Goal: Task Accomplishment & Management: Manage account settings

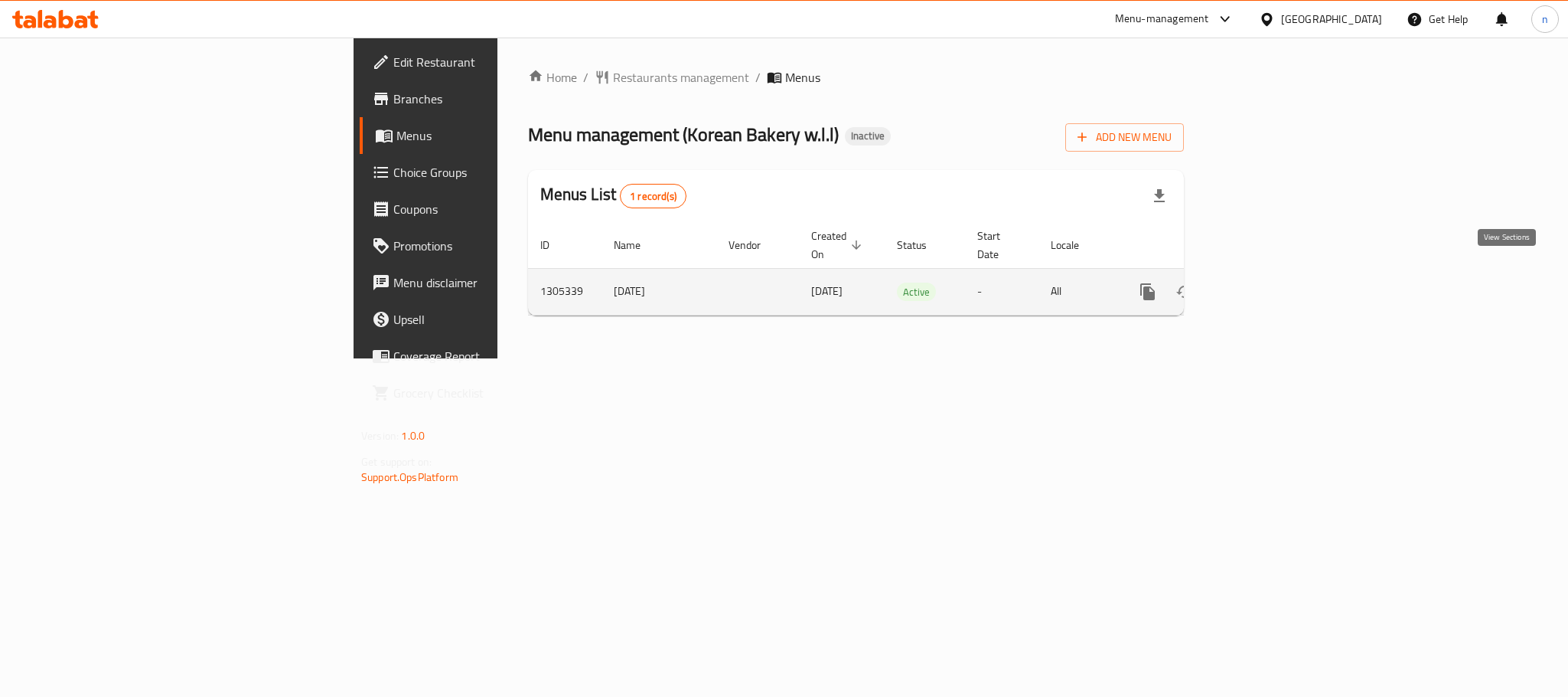
click at [1268, 282] on icon "enhanced table" at bounding box center [1258, 291] width 18 height 18
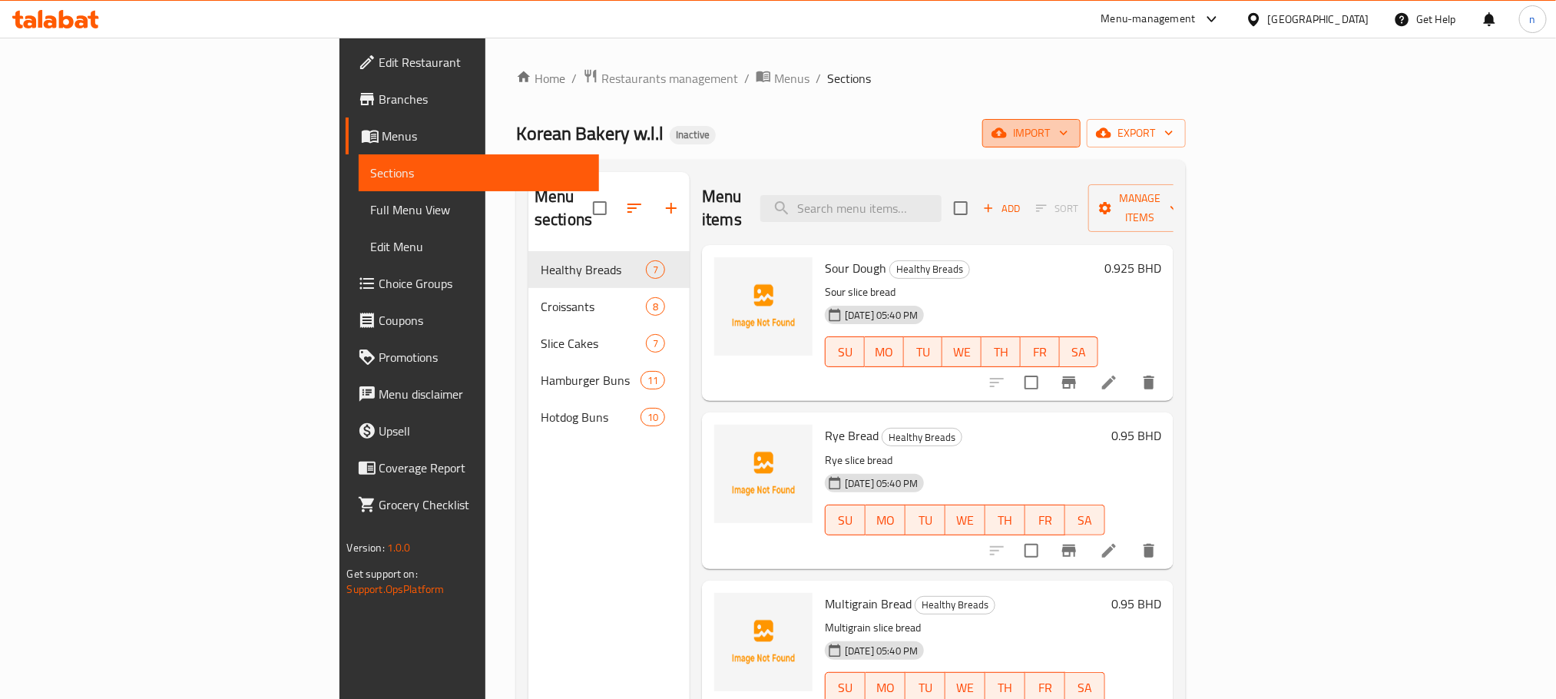
click at [1068, 129] on span "import" at bounding box center [1031, 133] width 74 height 19
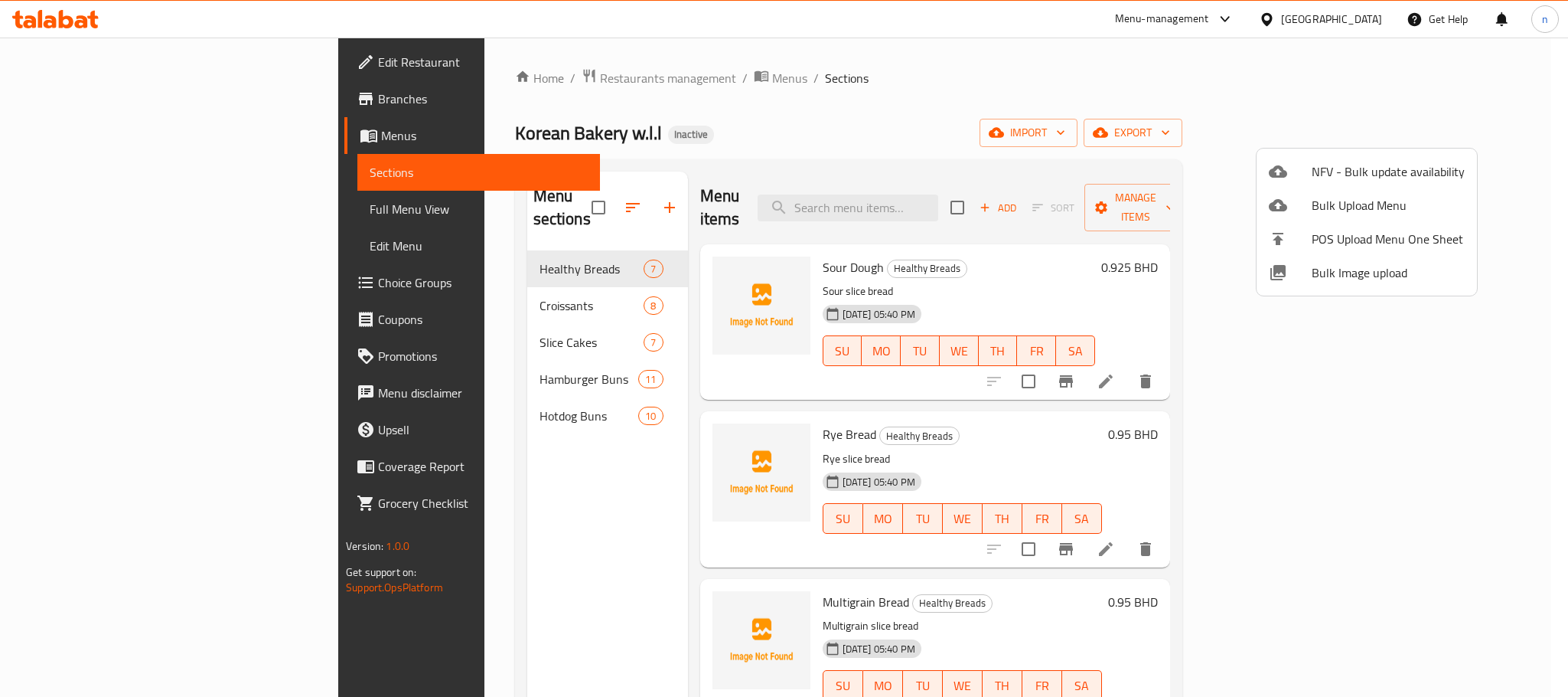
click at [1456, 141] on div at bounding box center [784, 348] width 1568 height 697
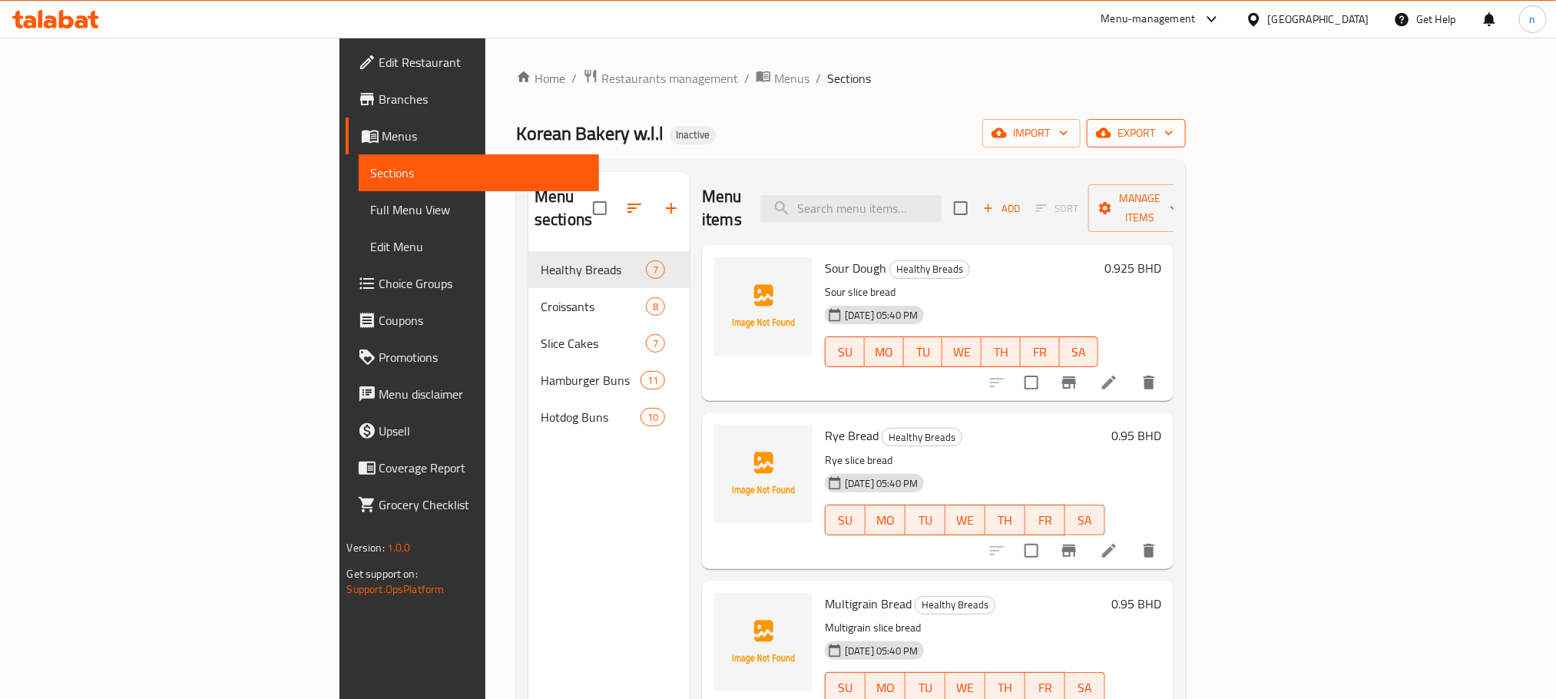
click at [1173, 131] on span "export" at bounding box center [1136, 133] width 74 height 19
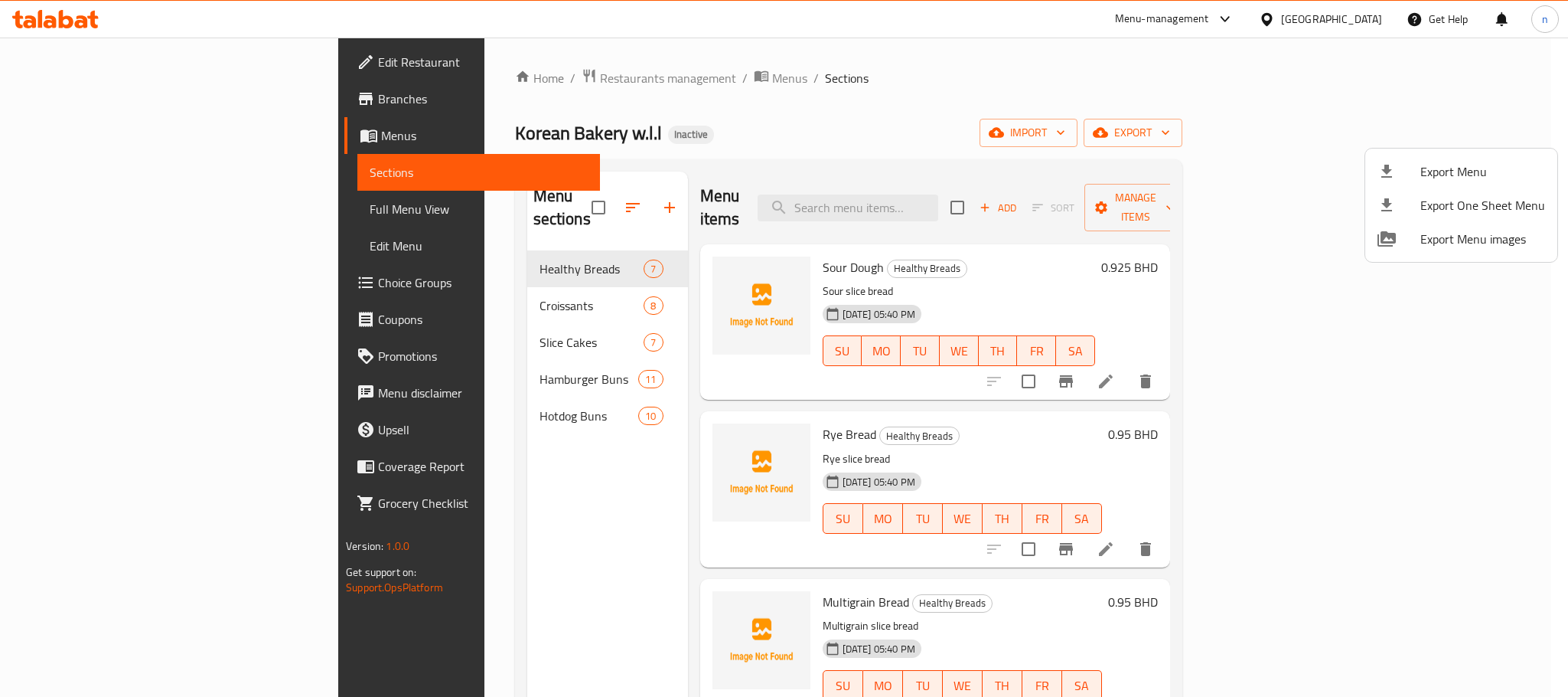
click at [1238, 95] on div at bounding box center [784, 348] width 1568 height 697
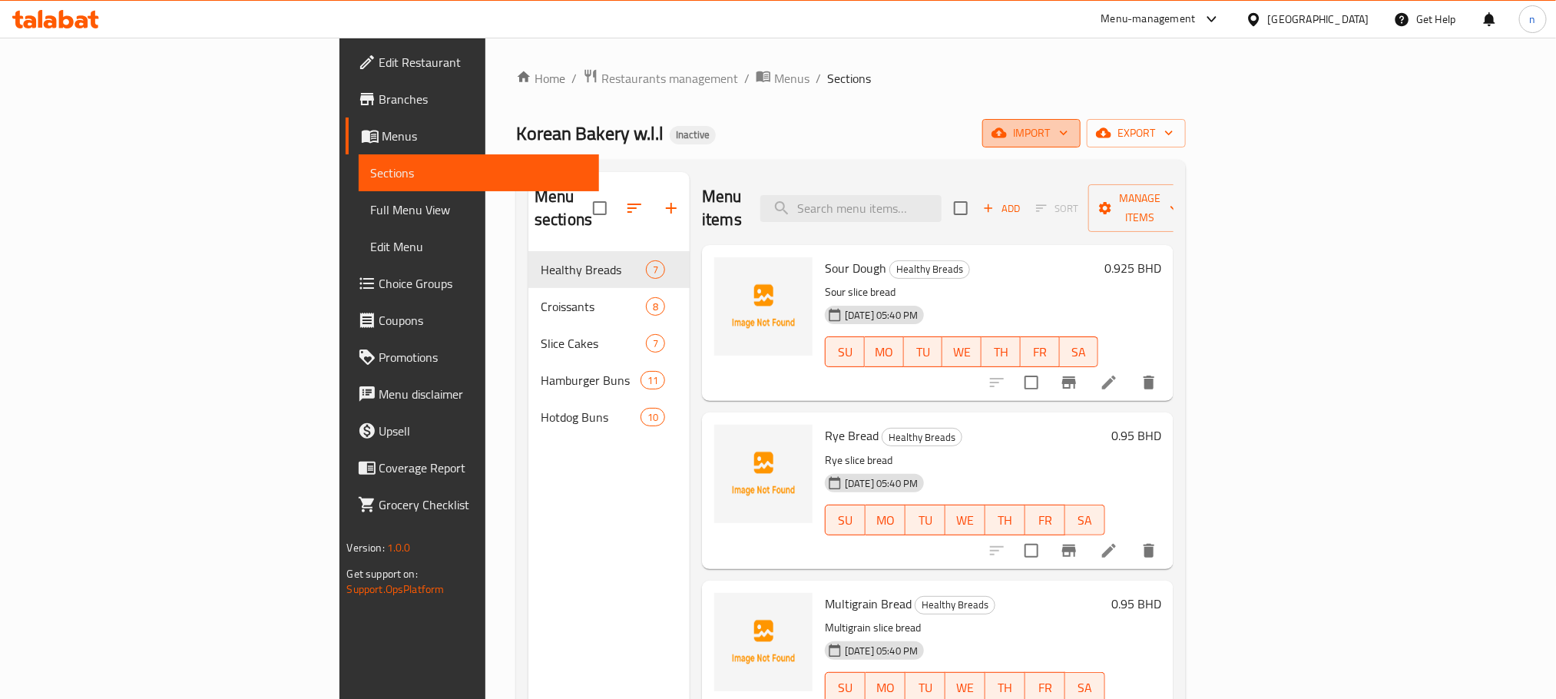
click at [1068, 131] on span "import" at bounding box center [1031, 133] width 74 height 19
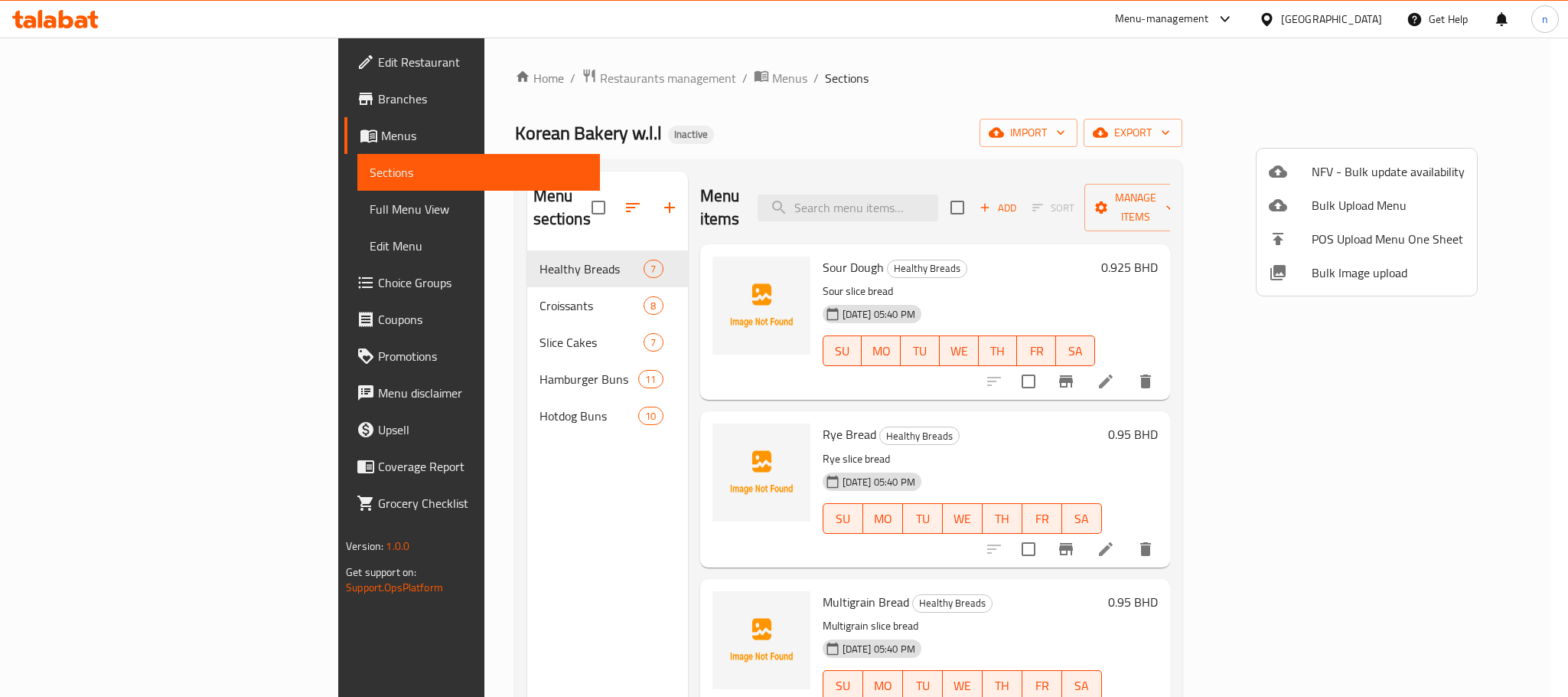
click at [1020, 124] on div at bounding box center [784, 348] width 1568 height 697
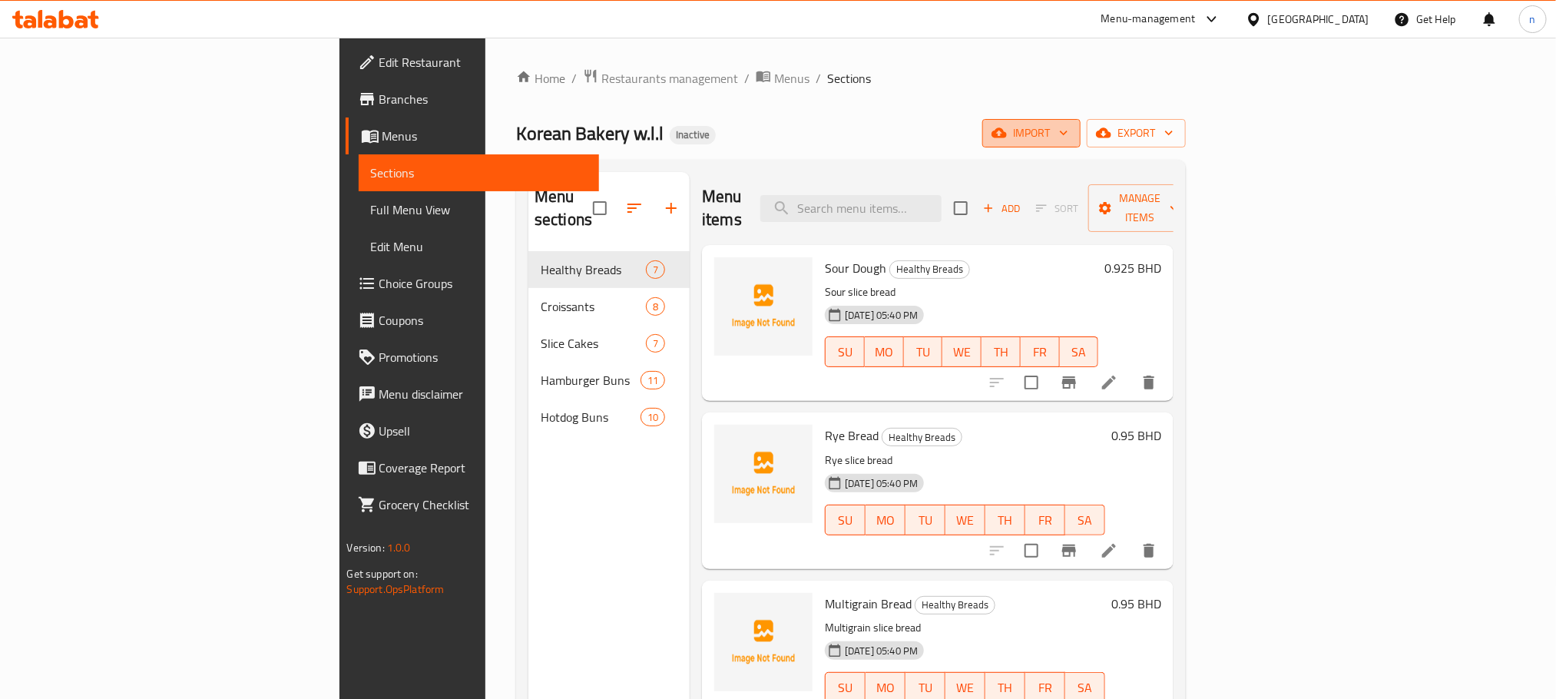
click at [1080, 121] on button "import" at bounding box center [1031, 133] width 98 height 28
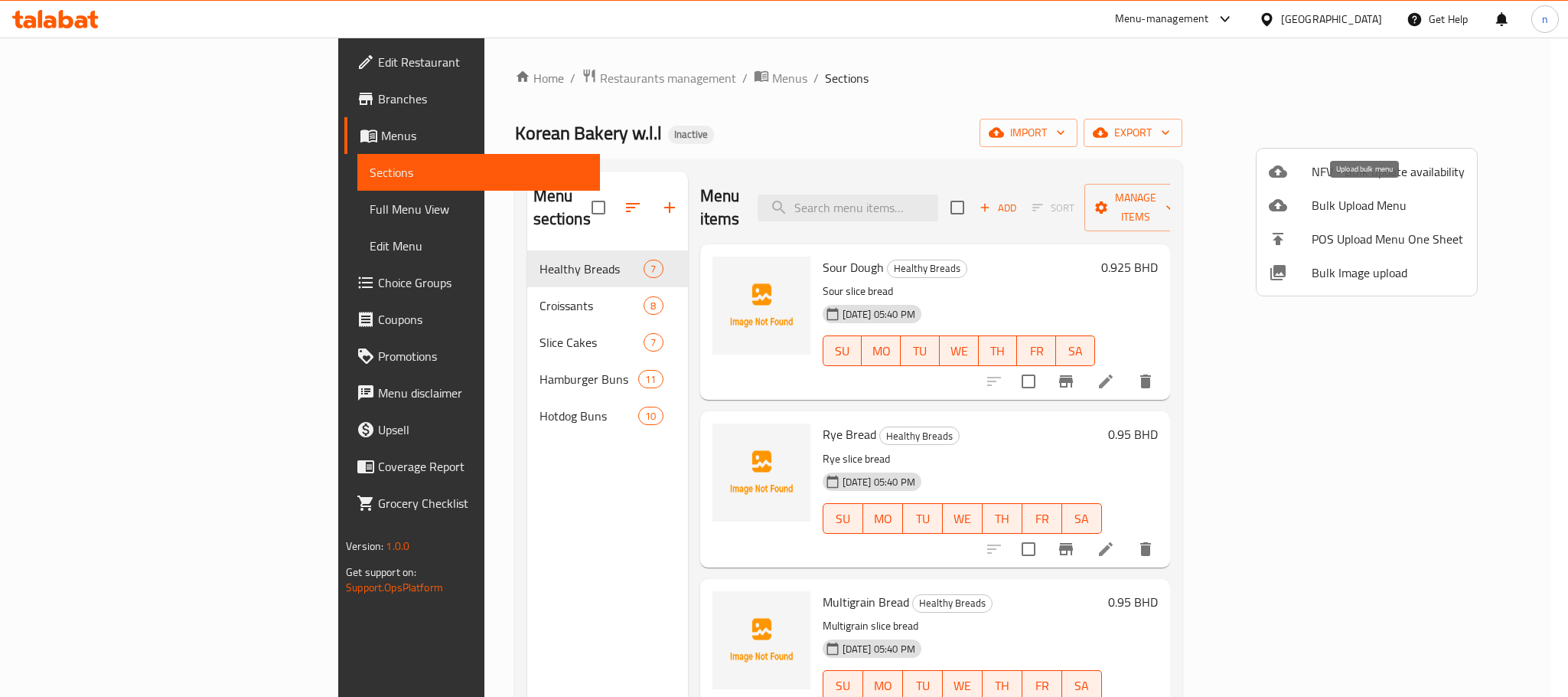
click at [1333, 205] on span "Bulk Upload Menu" at bounding box center [1389, 205] width 154 height 18
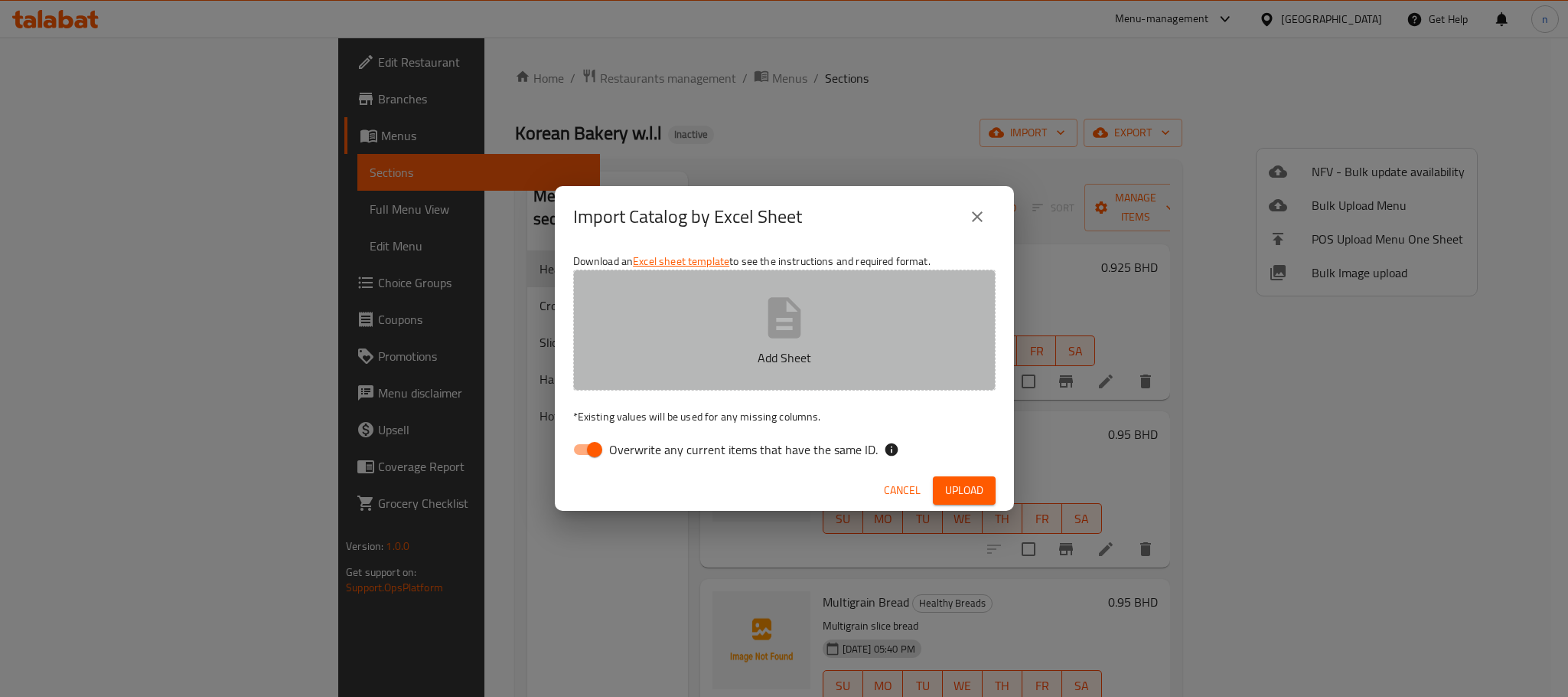
click at [724, 315] on button "Add Sheet" at bounding box center [784, 329] width 423 height 121
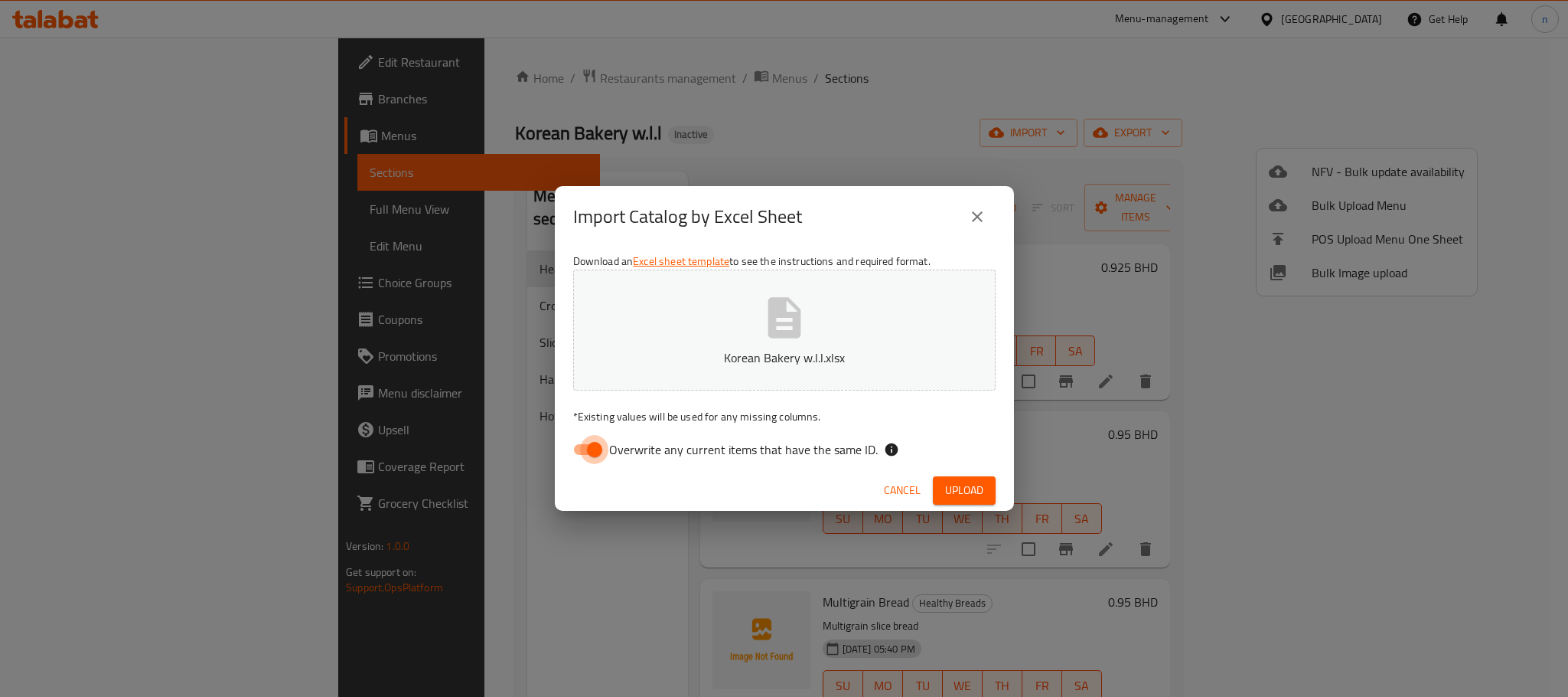
click at [593, 442] on input "Overwrite any current items that have the same ID." at bounding box center [595, 449] width 88 height 29
checkbox input "false"
click at [955, 485] on span "Upload" at bounding box center [964, 490] width 38 height 19
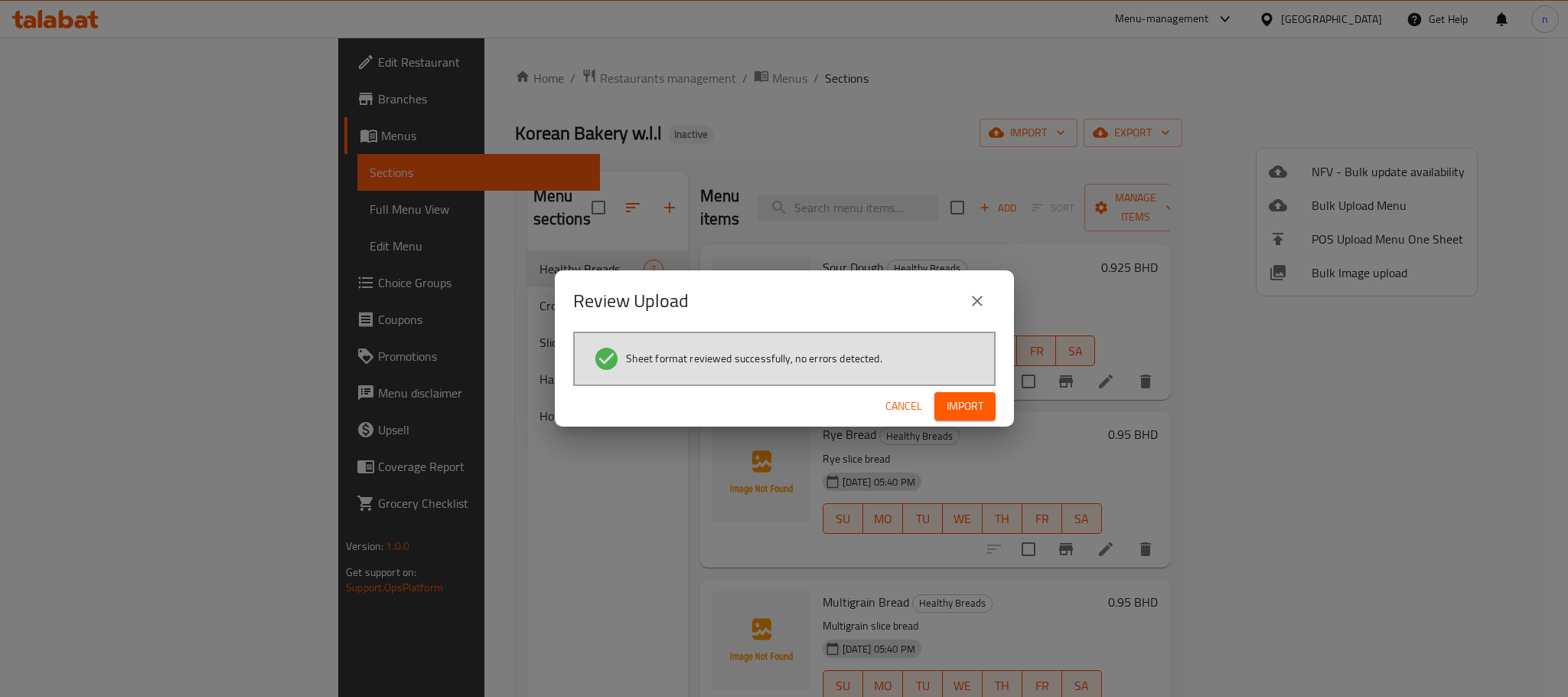
click at [967, 400] on span "Import" at bounding box center [965, 406] width 37 height 19
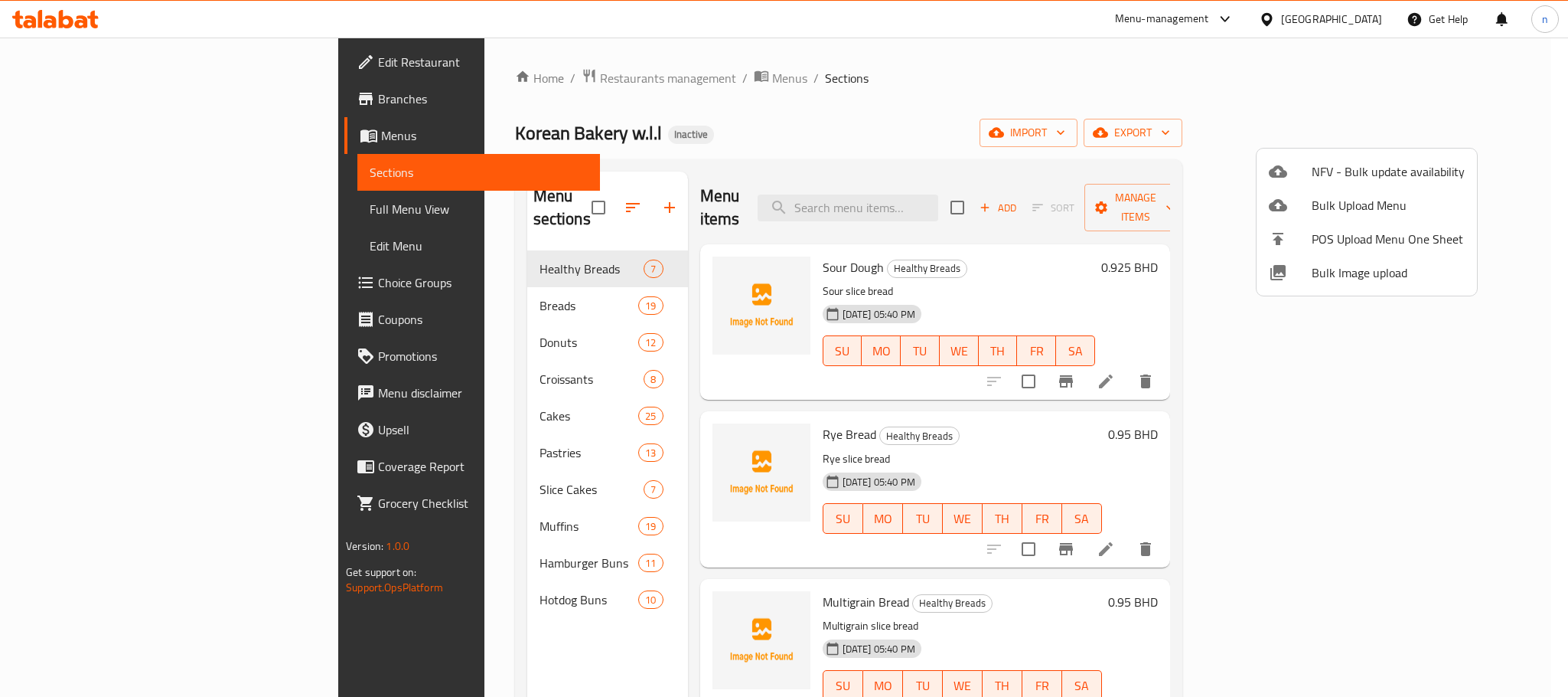
click at [341, 497] on div at bounding box center [784, 348] width 1568 height 697
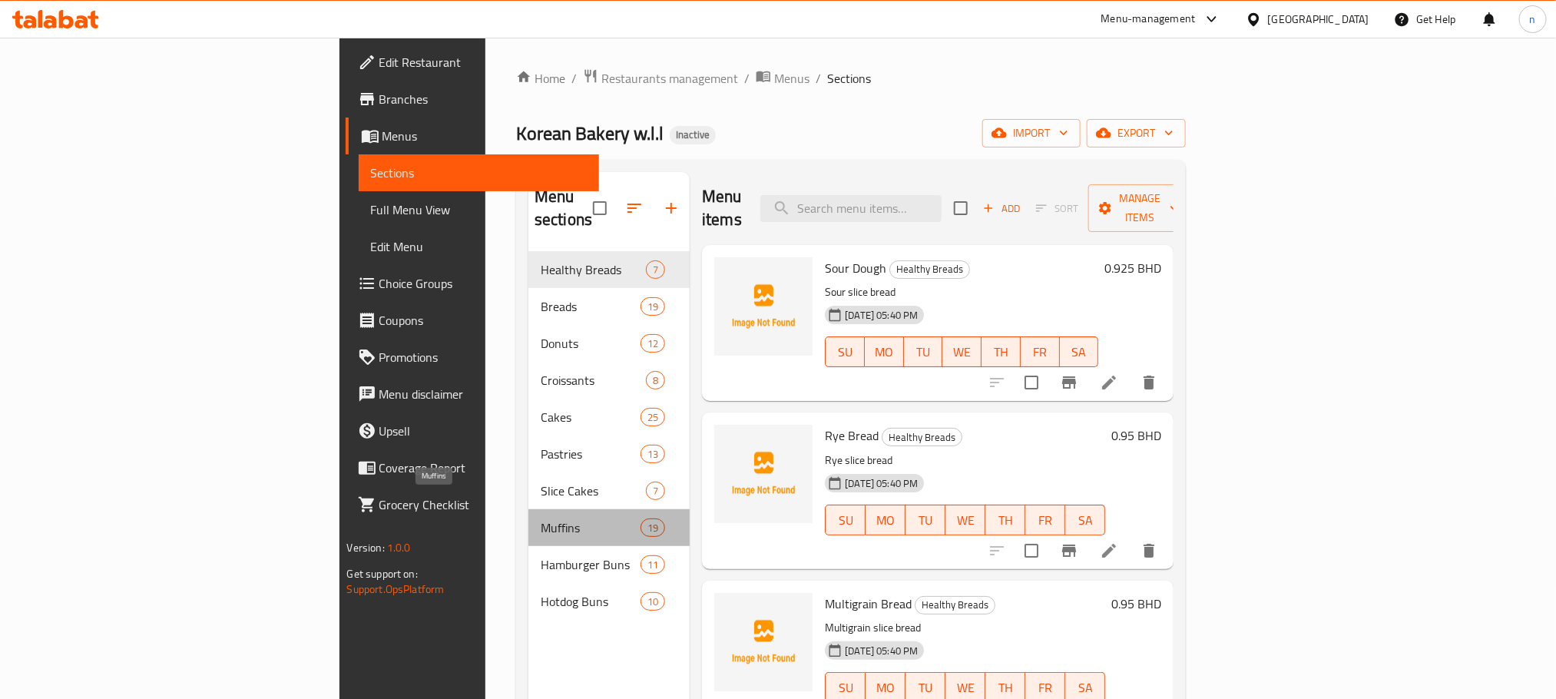
click at [541, 518] on span "Muffins" at bounding box center [591, 527] width 100 height 18
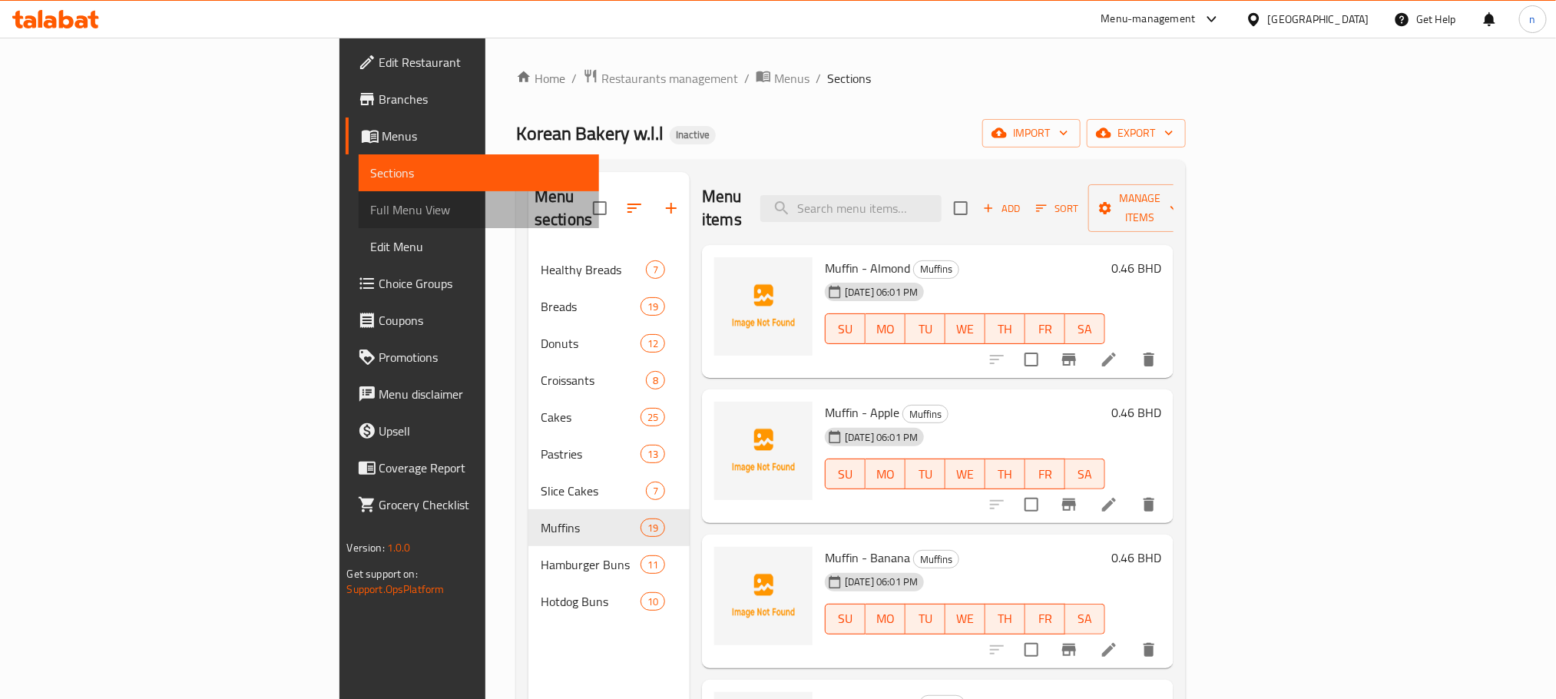
click at [371, 210] on span "Full Menu View" at bounding box center [479, 209] width 216 height 18
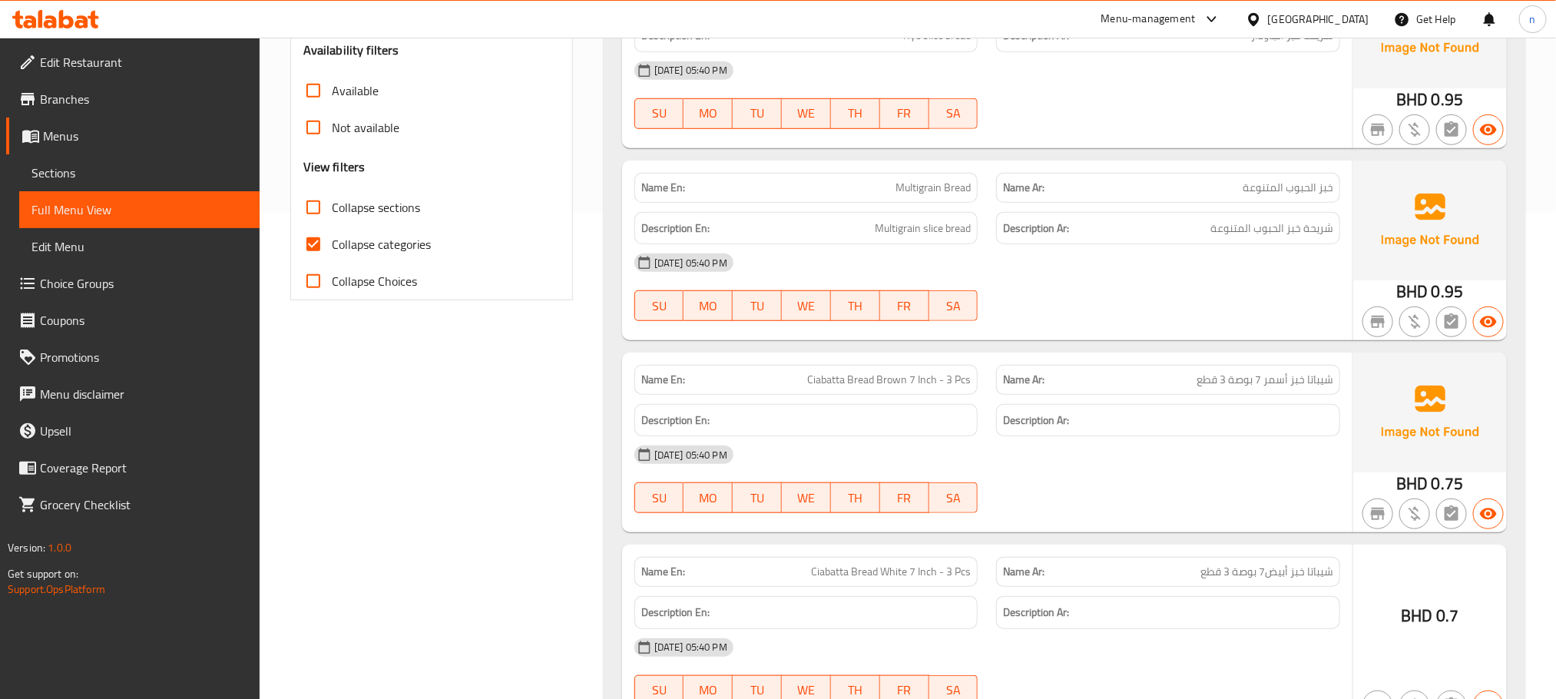
scroll to position [576, 0]
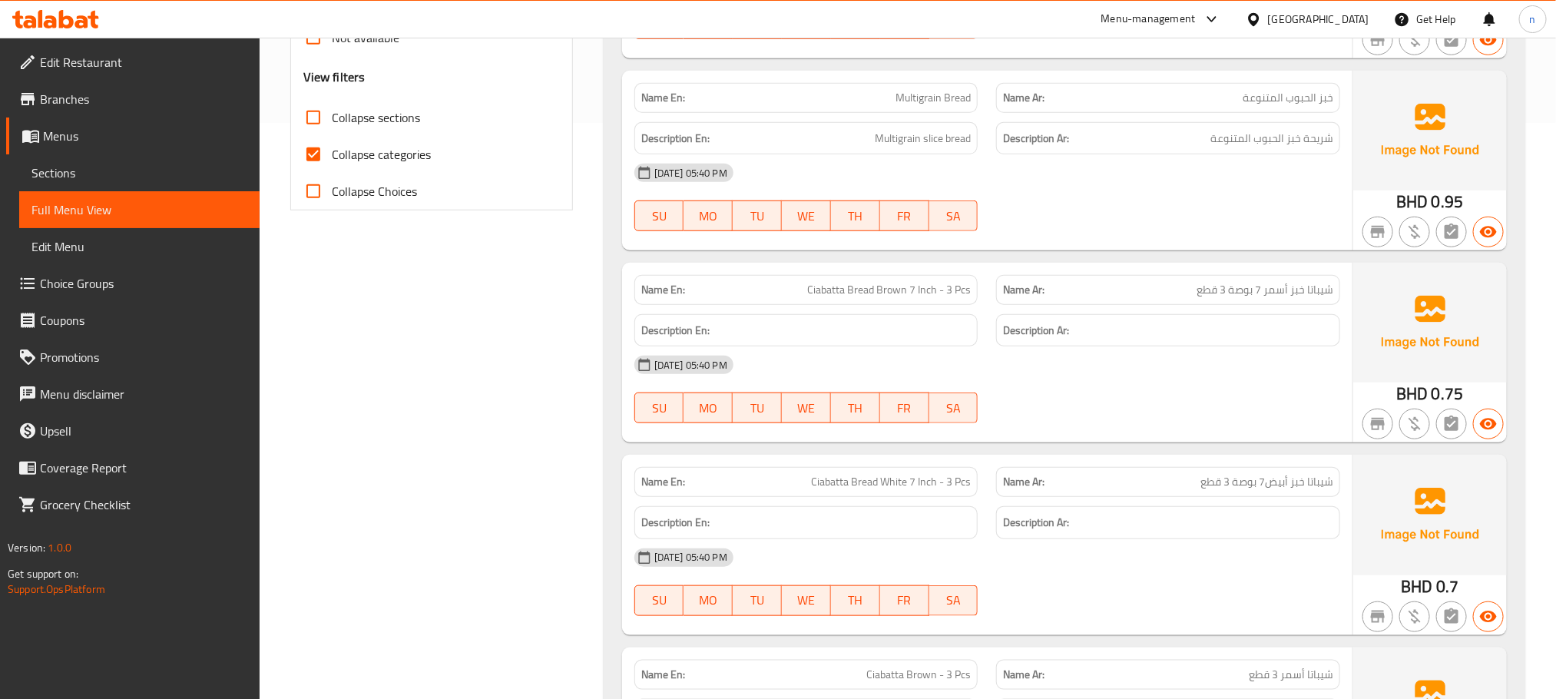
click at [316, 117] on input "Collapse sections" at bounding box center [313, 117] width 37 height 37
checkbox input "true"
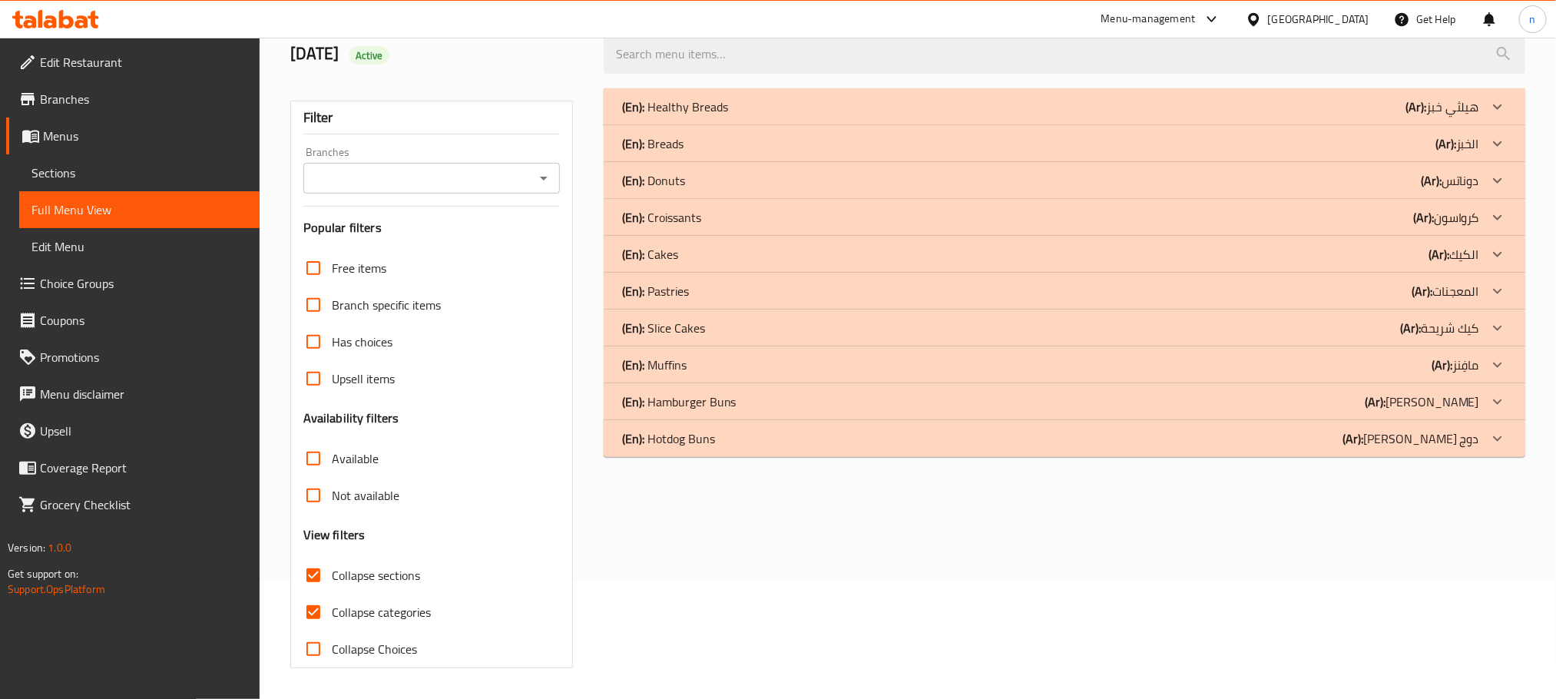
scroll to position [120, 0]
click at [313, 153] on div "Branches Branches" at bounding box center [431, 170] width 256 height 47
drag, startPoint x: 316, startPoint y: 610, endPoint x: 313, endPoint y: 591, distance: 20.2
click at [316, 609] on input "Collapse categories" at bounding box center [313, 612] width 37 height 37
checkbox input "false"
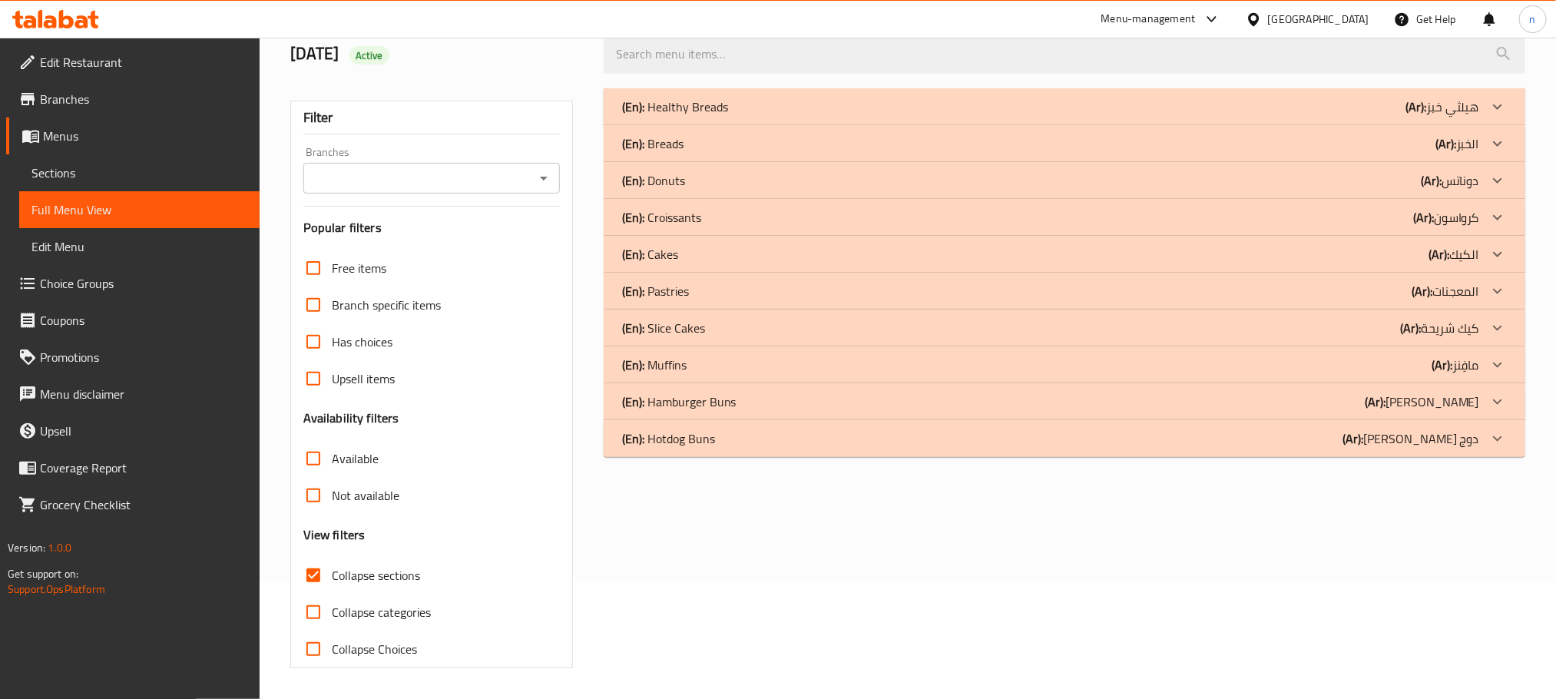
click at [316, 571] on input "Collapse sections" at bounding box center [313, 575] width 37 height 37
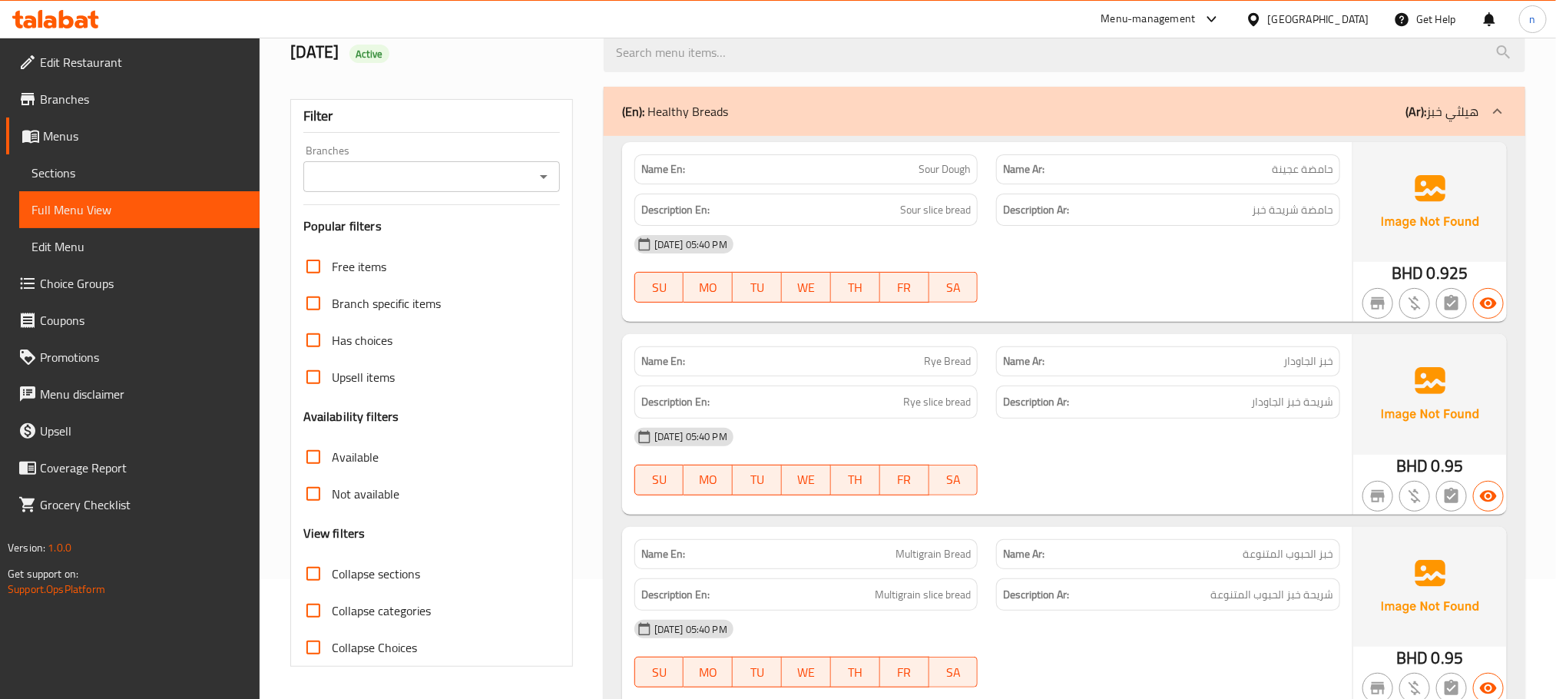
click at [316, 571] on input "Collapse sections" at bounding box center [313, 573] width 37 height 37
checkbox input "true"
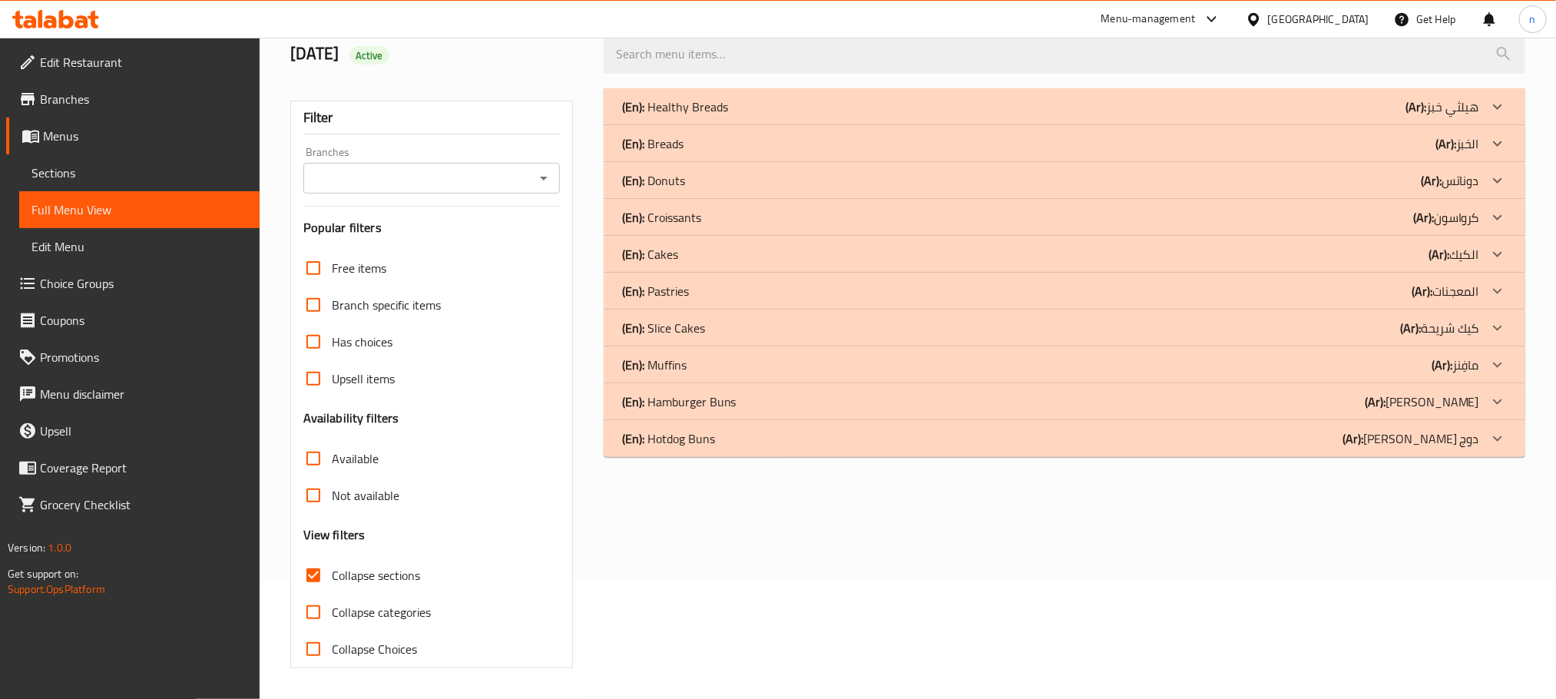
click at [839, 116] on div "(En): Hotdog Buns (Ar): [PERSON_NAME] دوج" at bounding box center [1050, 107] width 857 height 18
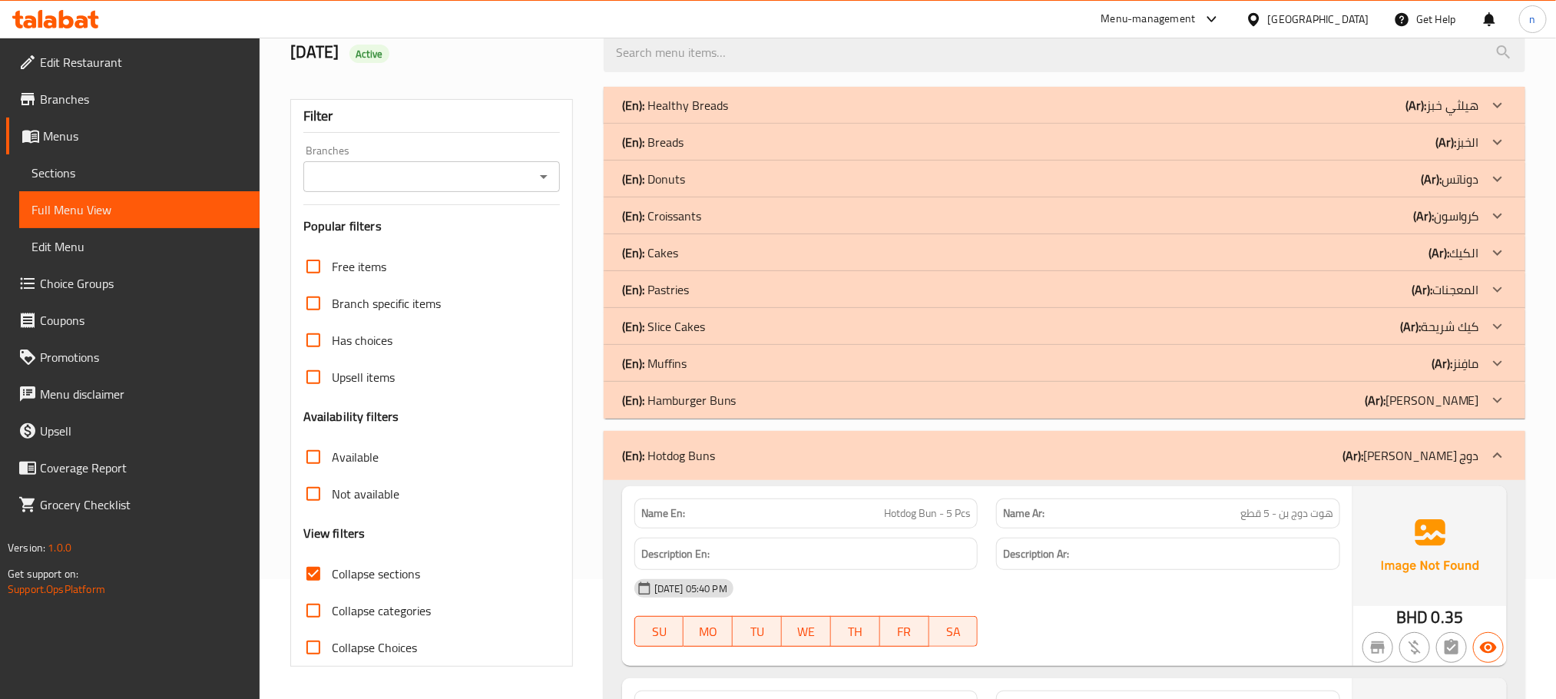
scroll to position [235, 0]
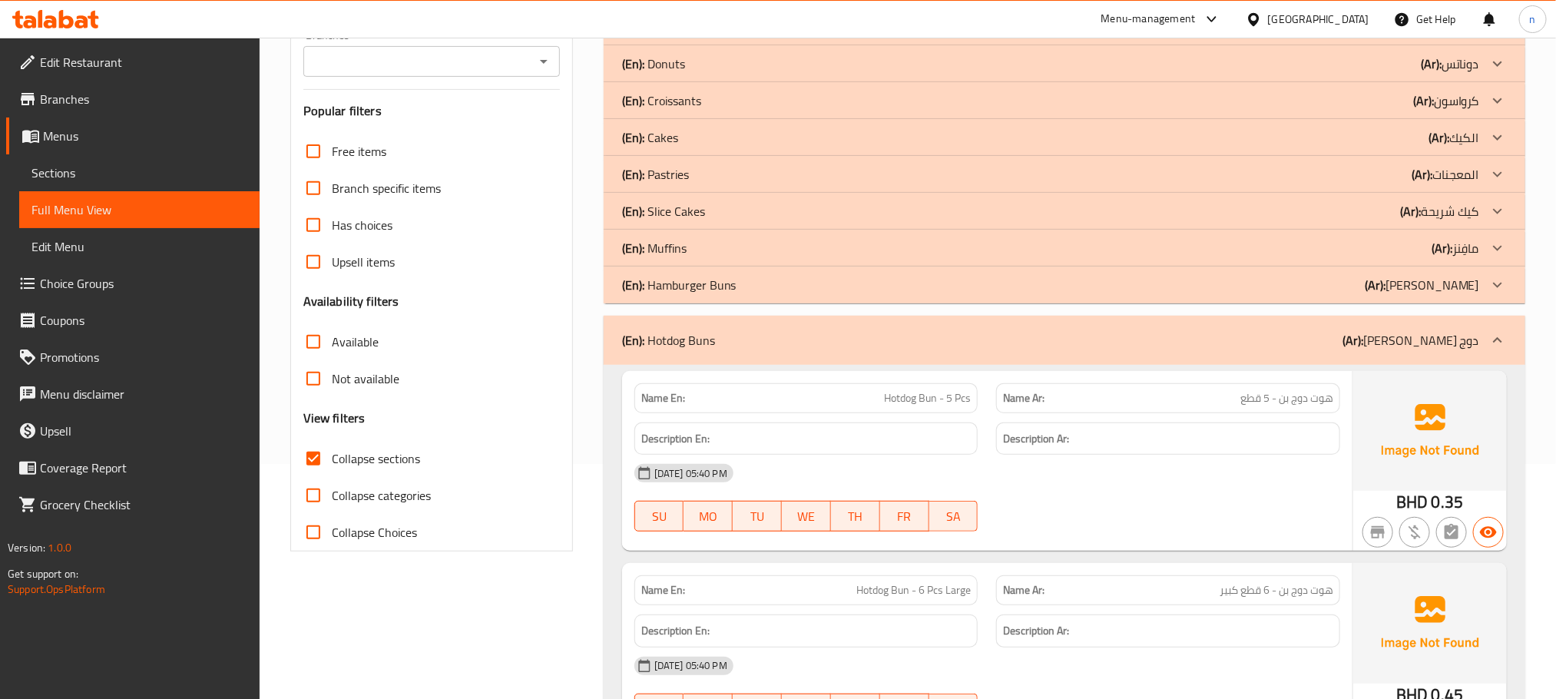
click at [726, 352] on div "(En): Hotdog Buns (Ar): [PERSON_NAME] دوج" at bounding box center [1064, 340] width 921 height 49
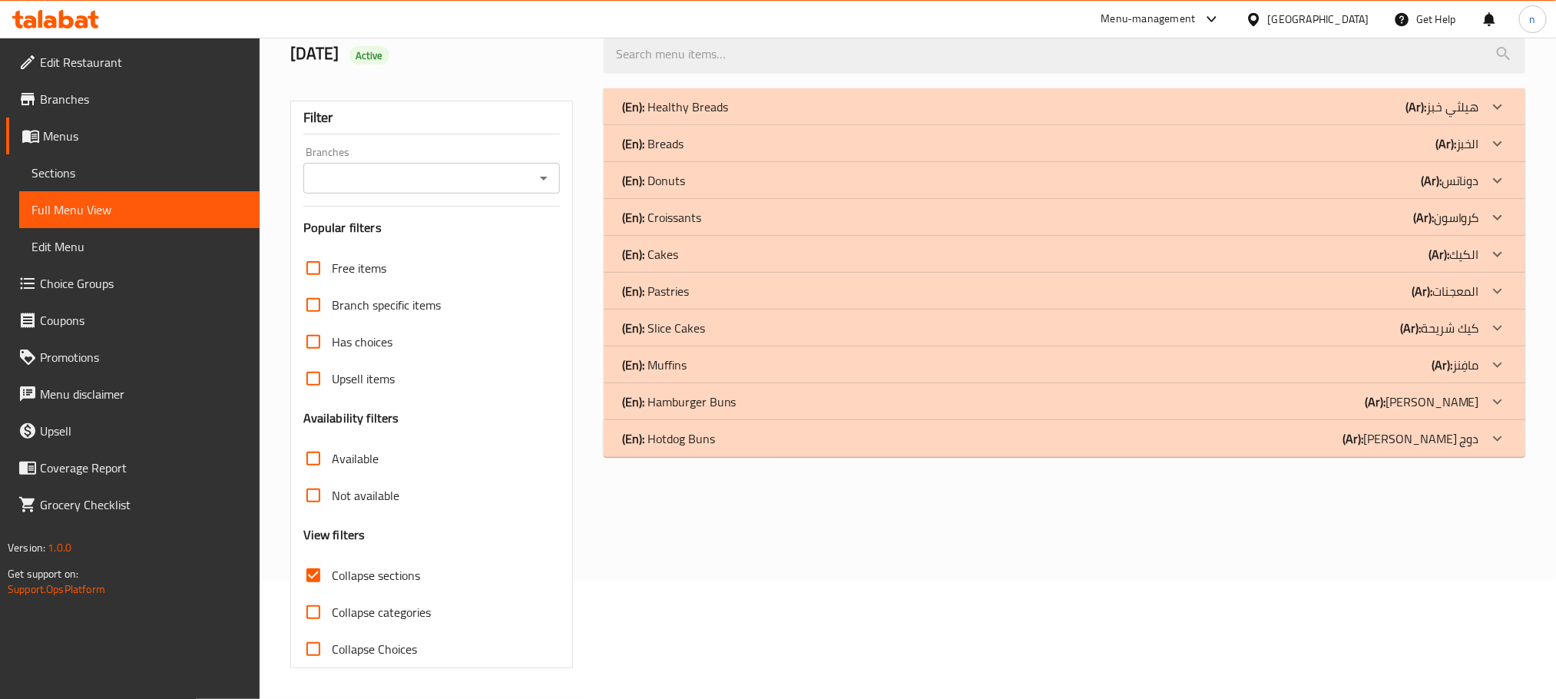
scroll to position [120, 0]
click at [687, 116] on div "(En): Donuts (Ar): دوناتس" at bounding box center [1050, 107] width 857 height 18
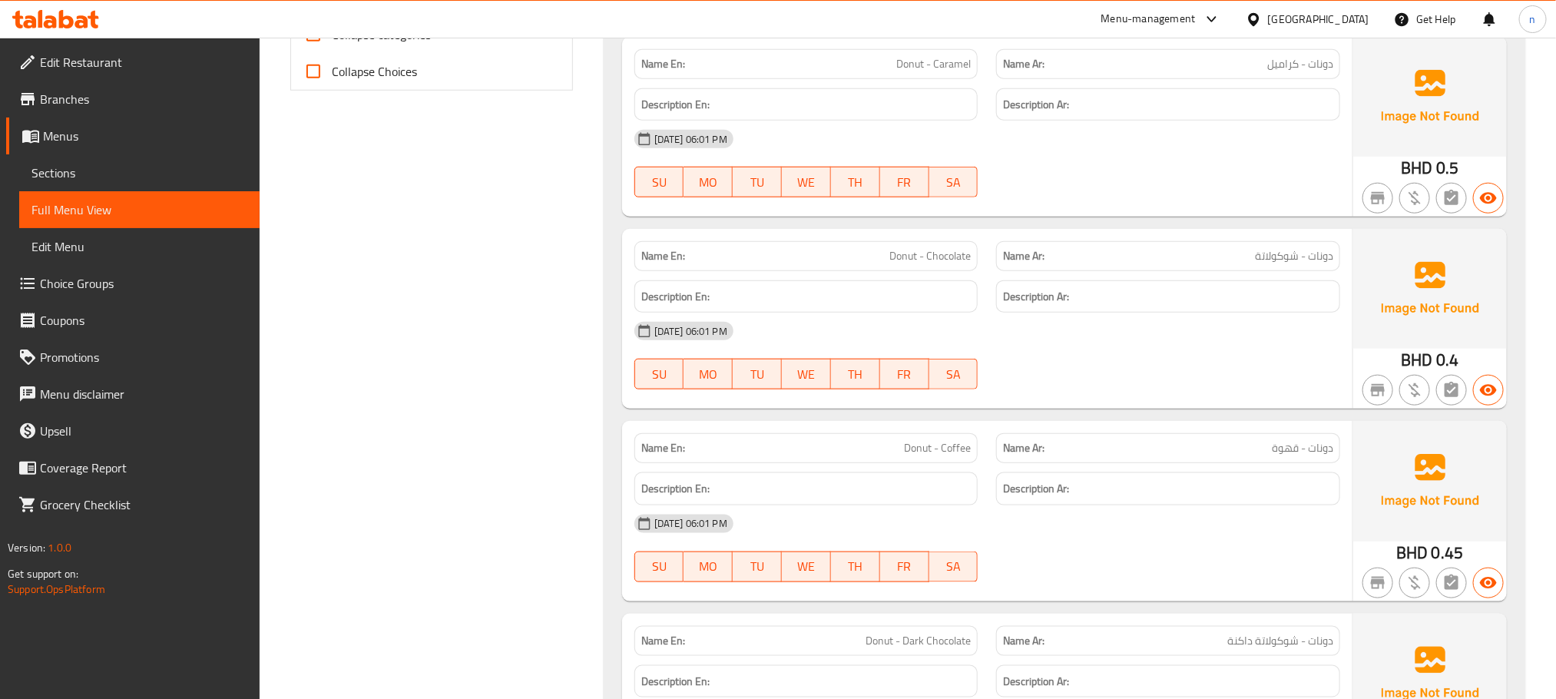
scroll to position [2285, 0]
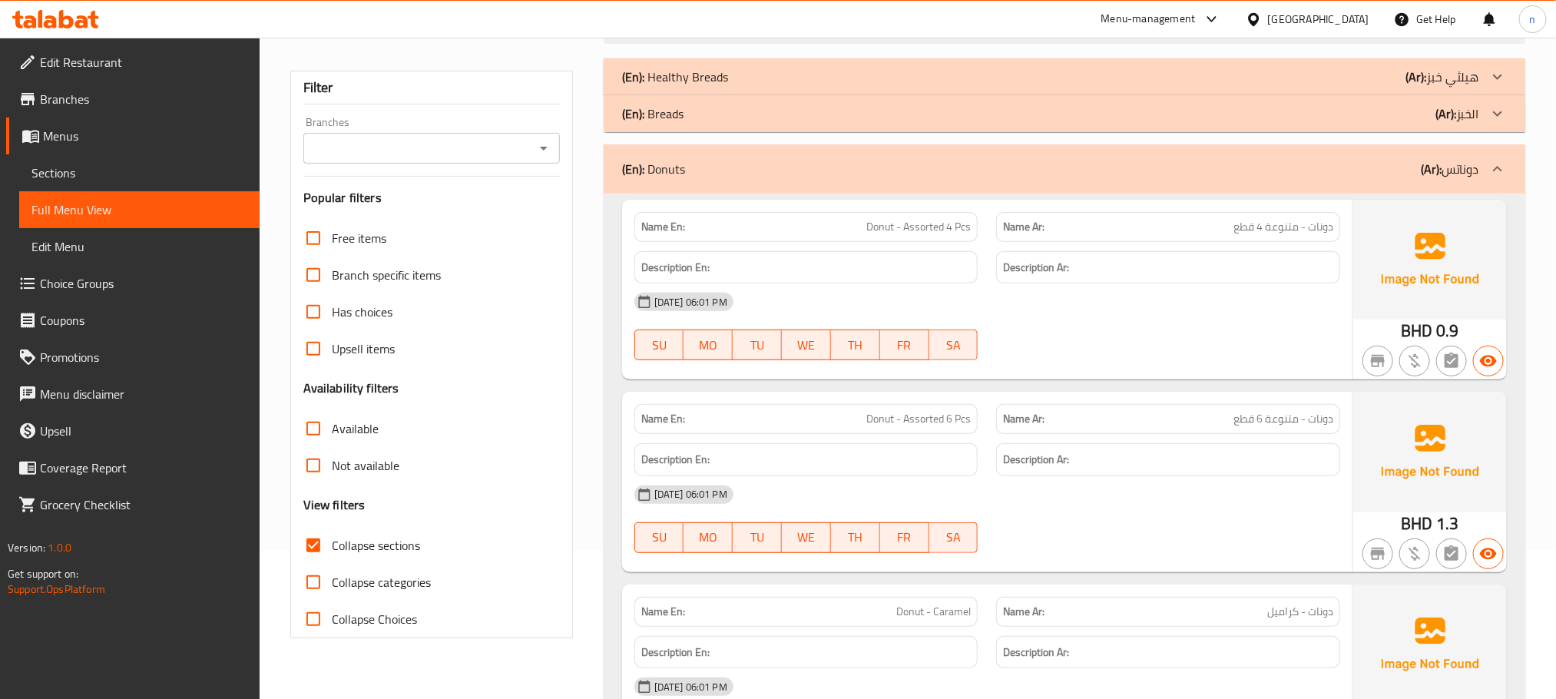
scroll to position [0, 0]
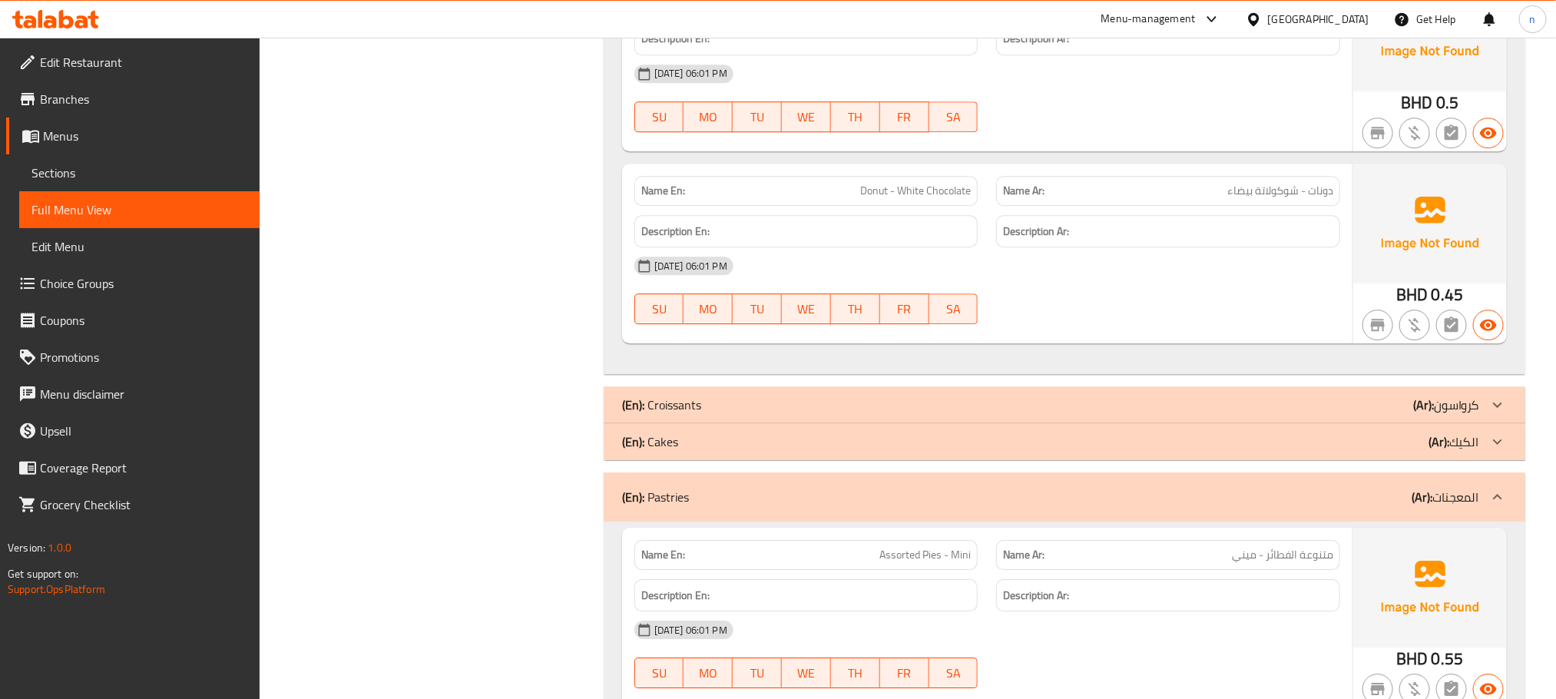
scroll to position [0, 0]
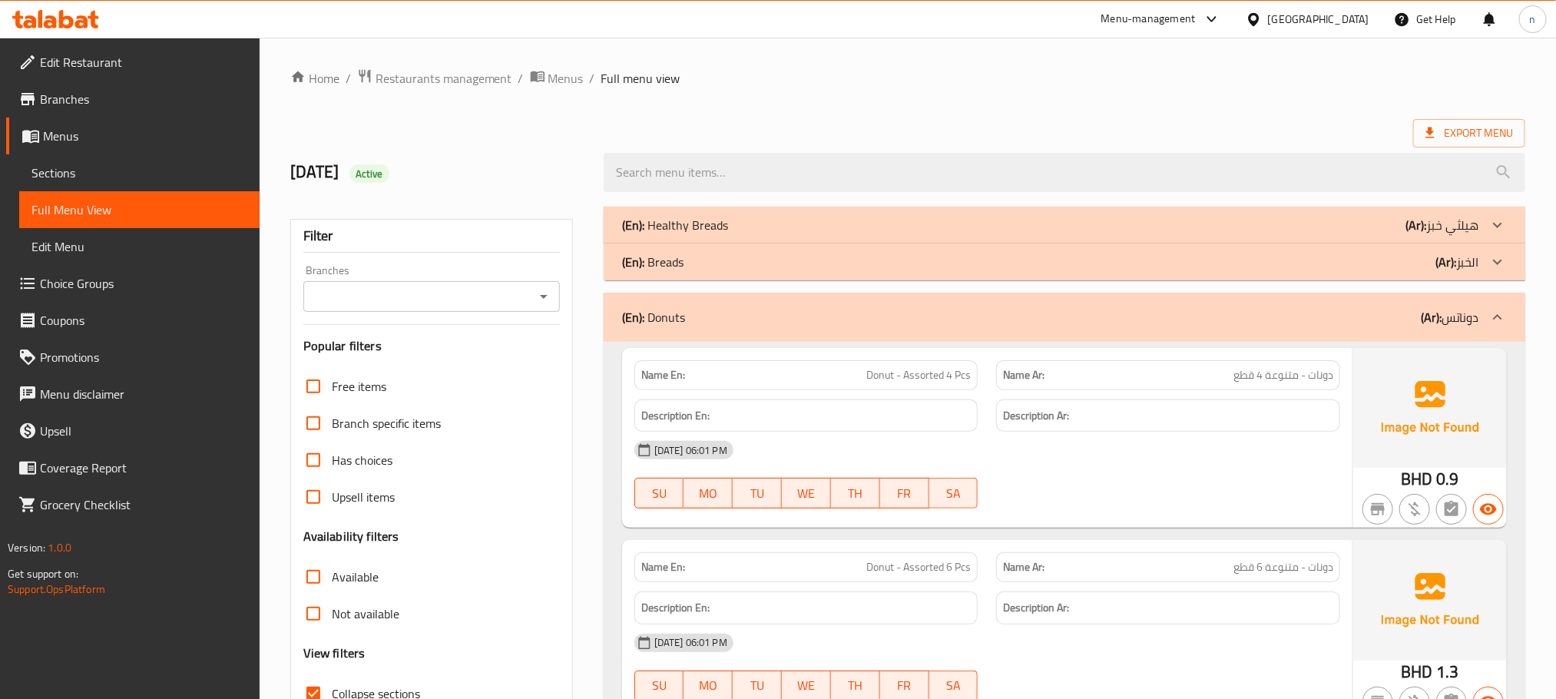
drag, startPoint x: 1288, startPoint y: 70, endPoint x: 1276, endPoint y: 250, distance: 180.1
